Goal: Task Accomplishment & Management: Complete application form

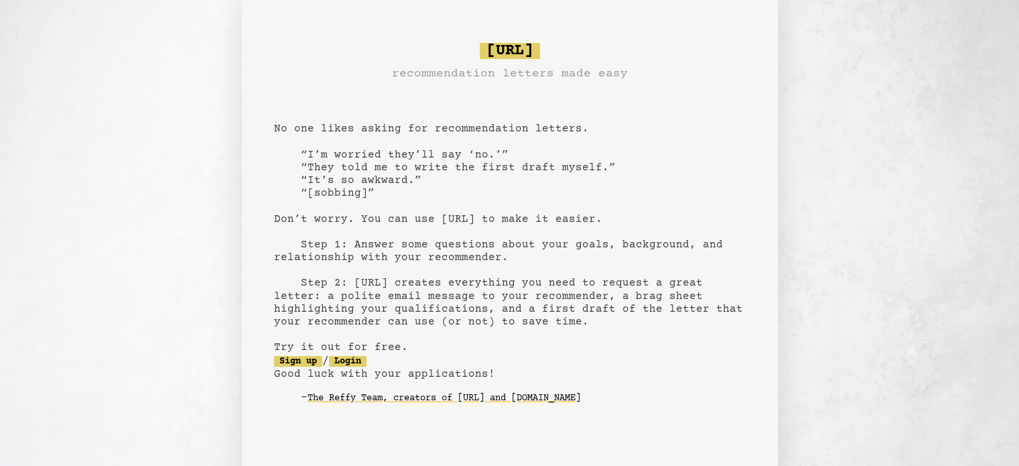
scroll to position [80, 0]
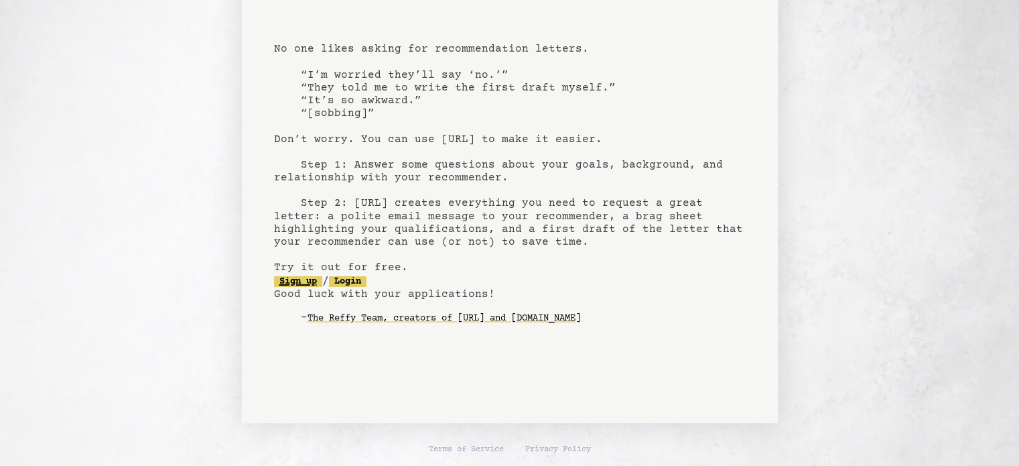
click at [310, 282] on link "Sign up" at bounding box center [298, 281] width 48 height 11
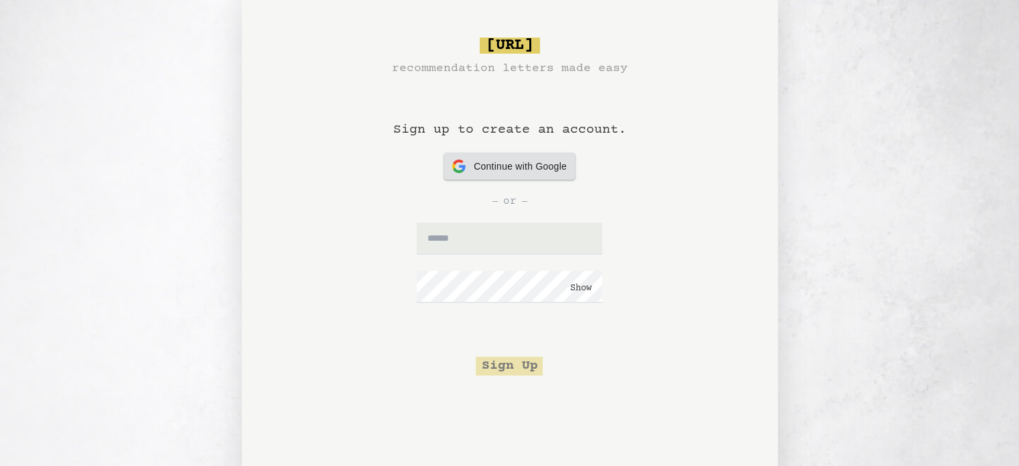
click at [510, 162] on span "Continue with Google" at bounding box center [520, 166] width 93 height 14
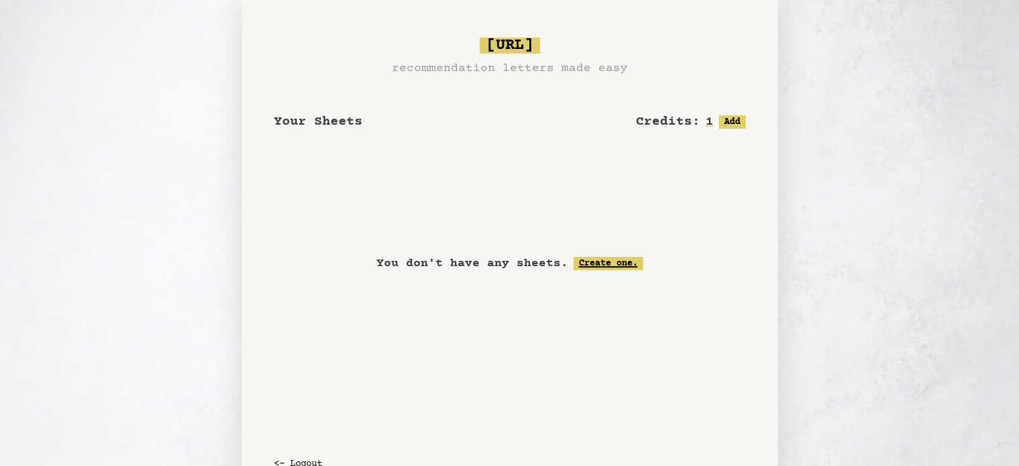
click at [618, 267] on link "Create one." at bounding box center [608, 263] width 70 height 13
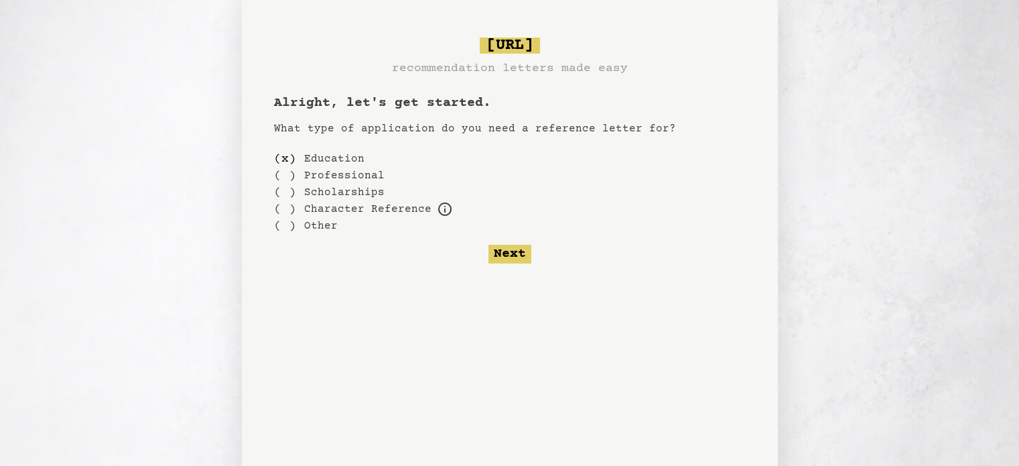
click at [296, 196] on div "( ) Scholarships" at bounding box center [510, 192] width 472 height 17
click at [288, 192] on div "( )" at bounding box center [285, 192] width 22 height 17
click at [512, 246] on button "Next" at bounding box center [509, 253] width 43 height 19
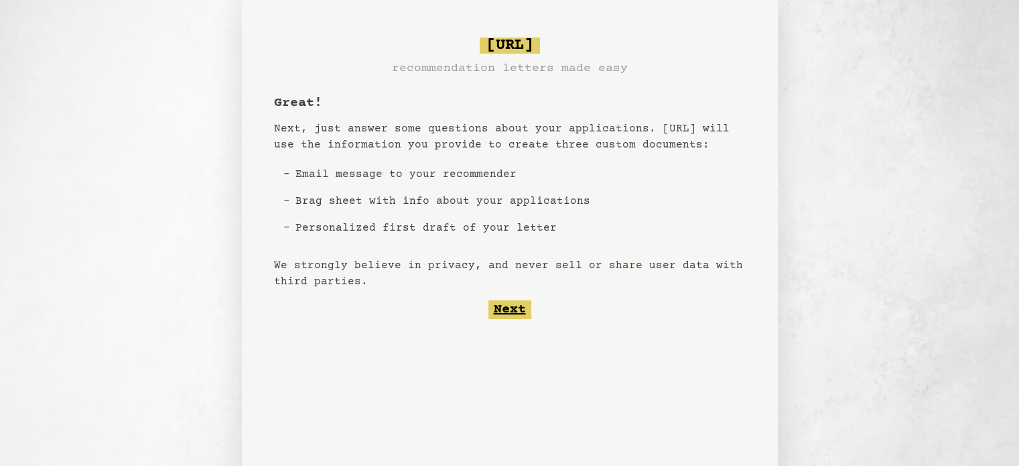
click at [511, 309] on button "Next" at bounding box center [509, 309] width 43 height 19
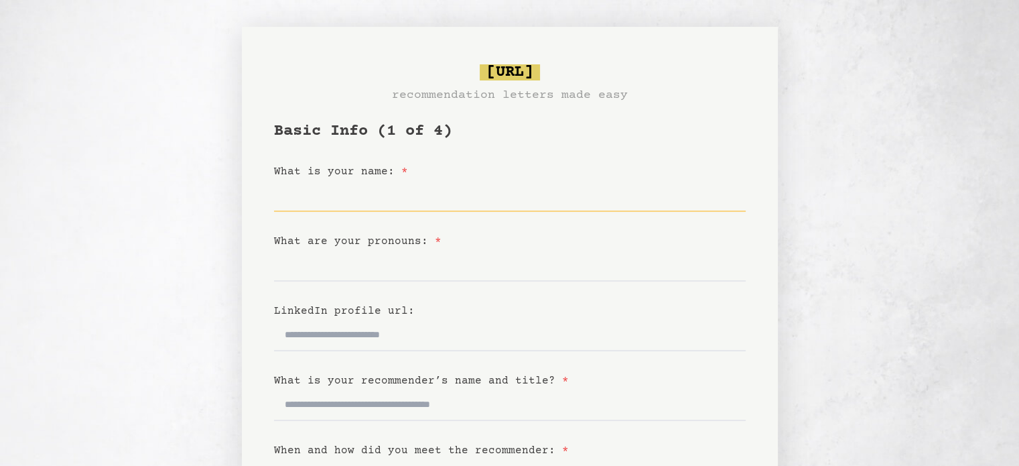
click at [374, 206] on input "What is your name: *" at bounding box center [510, 196] width 472 height 32
